Goal: Navigation & Orientation: Find specific page/section

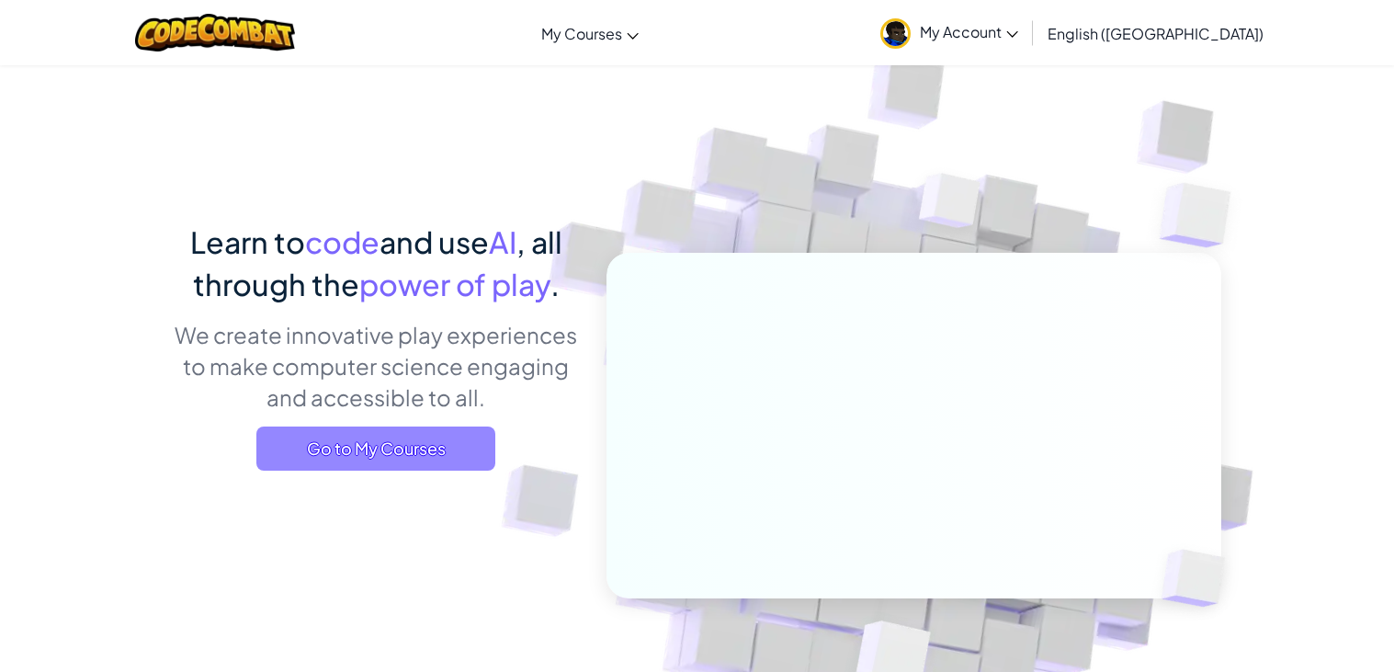
click at [312, 462] on span "Go to My Courses" at bounding box center [375, 448] width 239 height 44
